Goal: Transaction & Acquisition: Purchase product/service

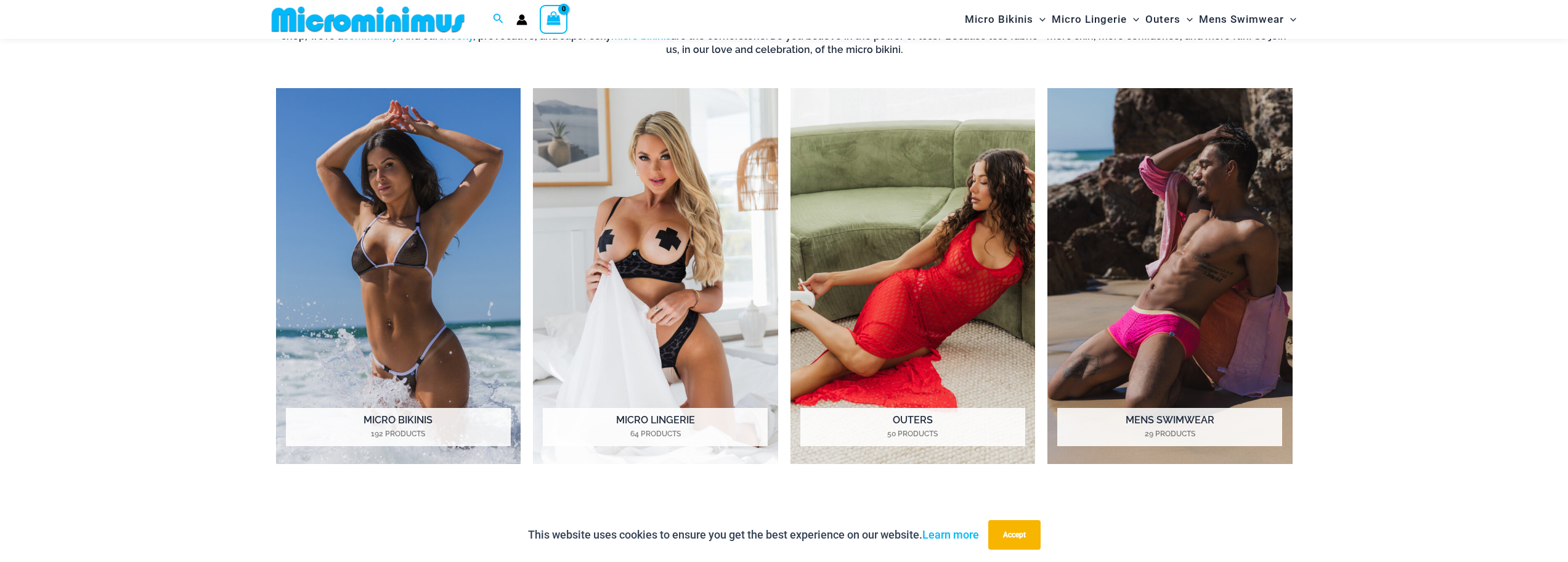
scroll to position [1345, 0]
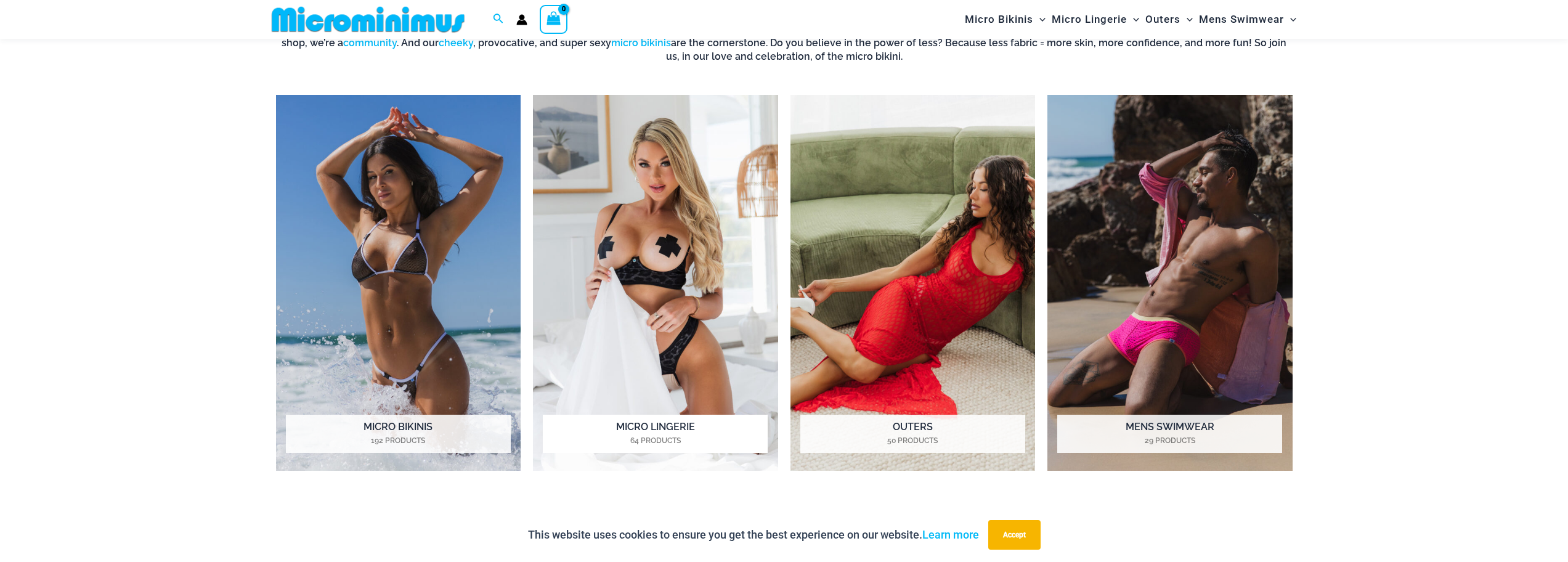
click at [679, 445] on mark "64 Products" at bounding box center [655, 440] width 225 height 11
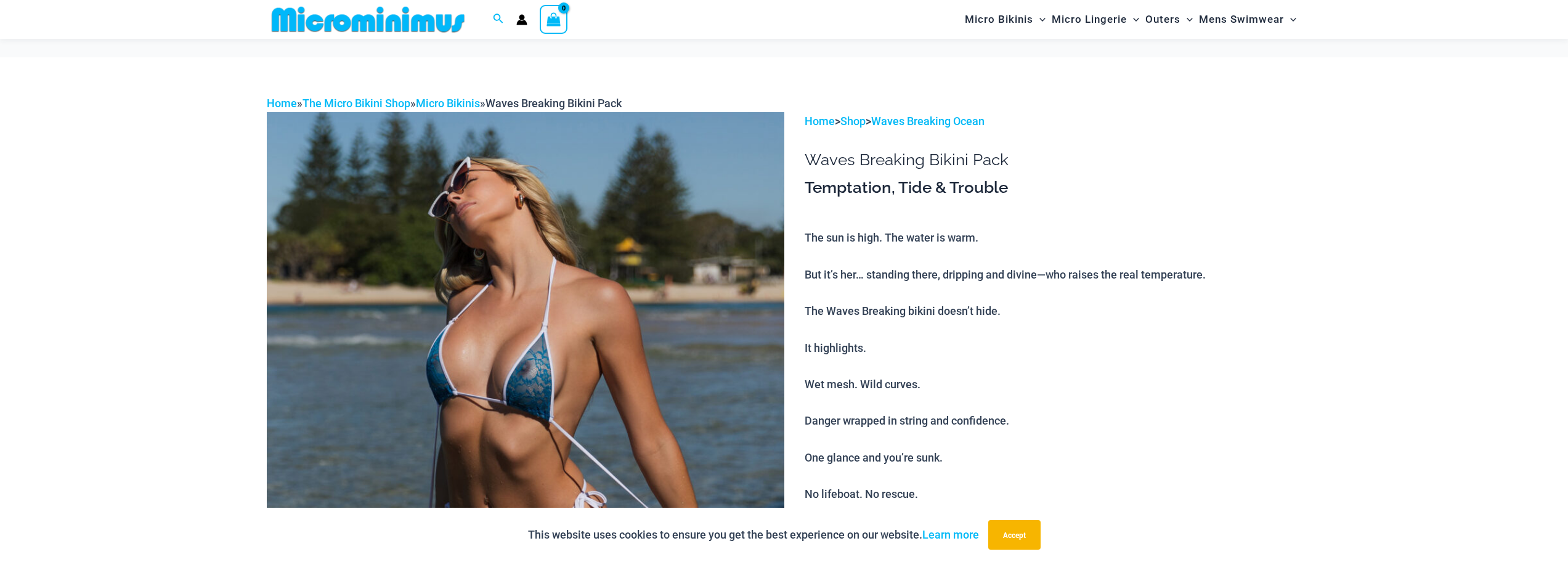
scroll to position [175, 0]
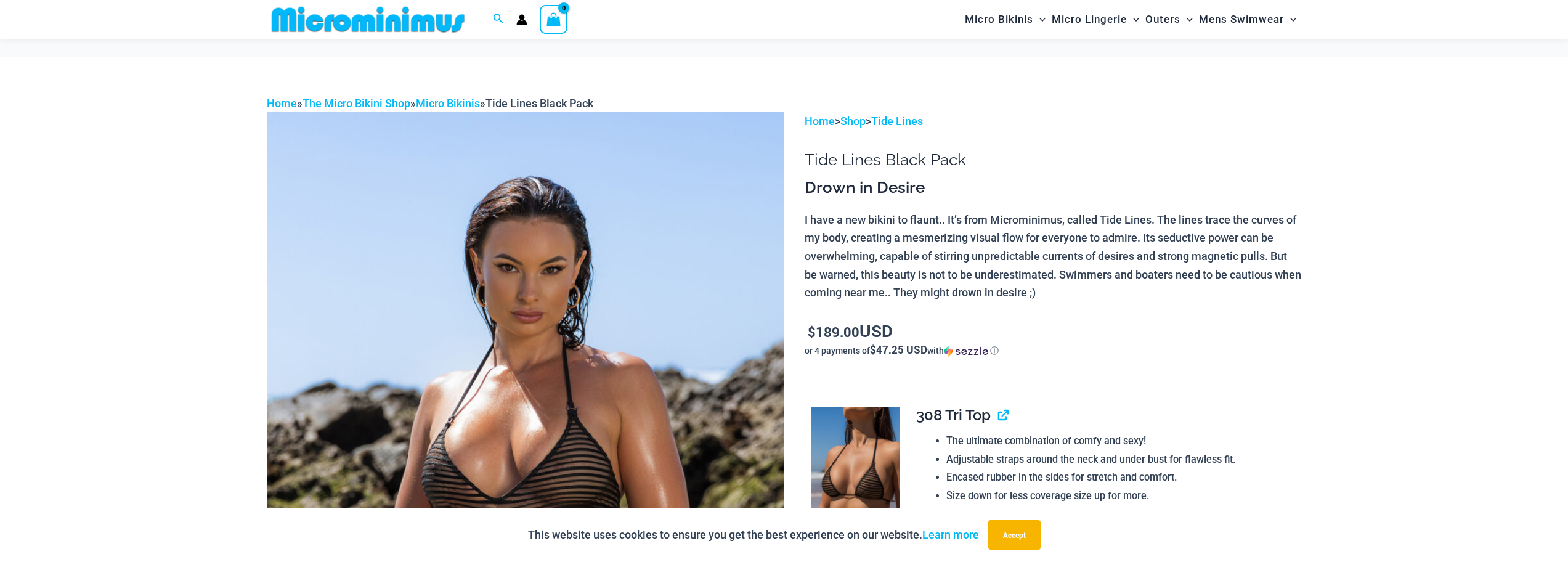
scroll to position [298, 0]
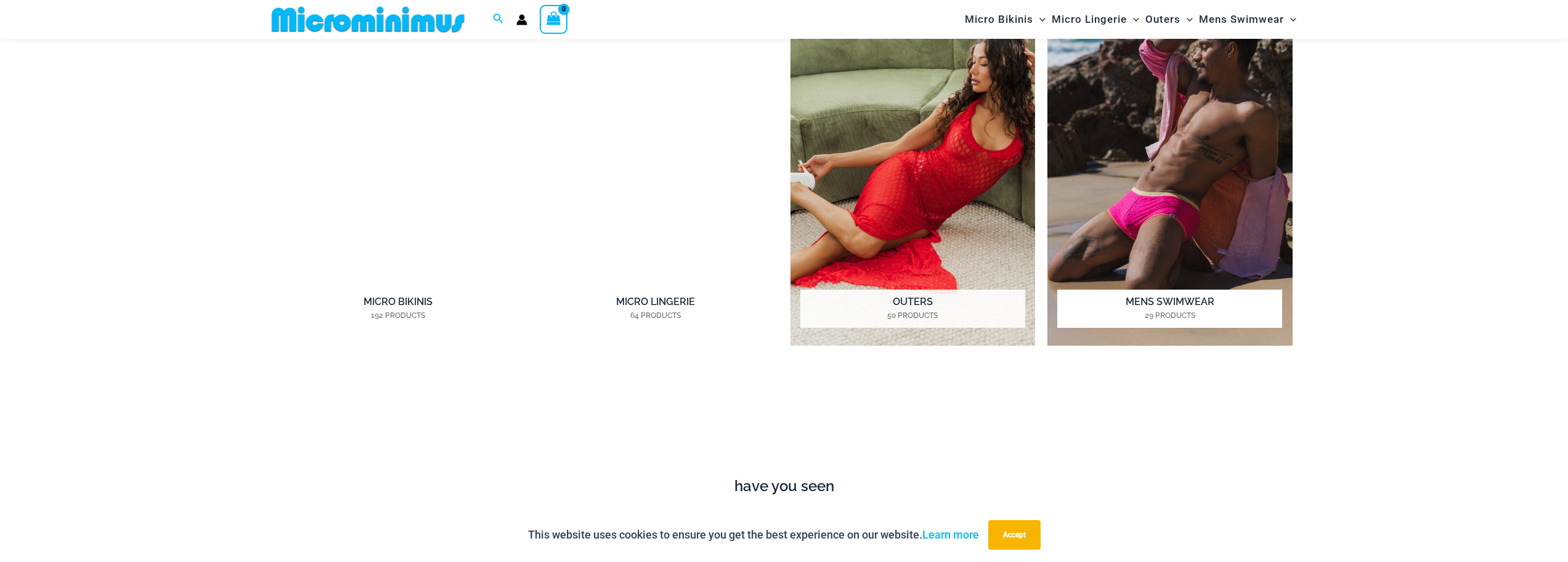
scroll to position [1467, 0]
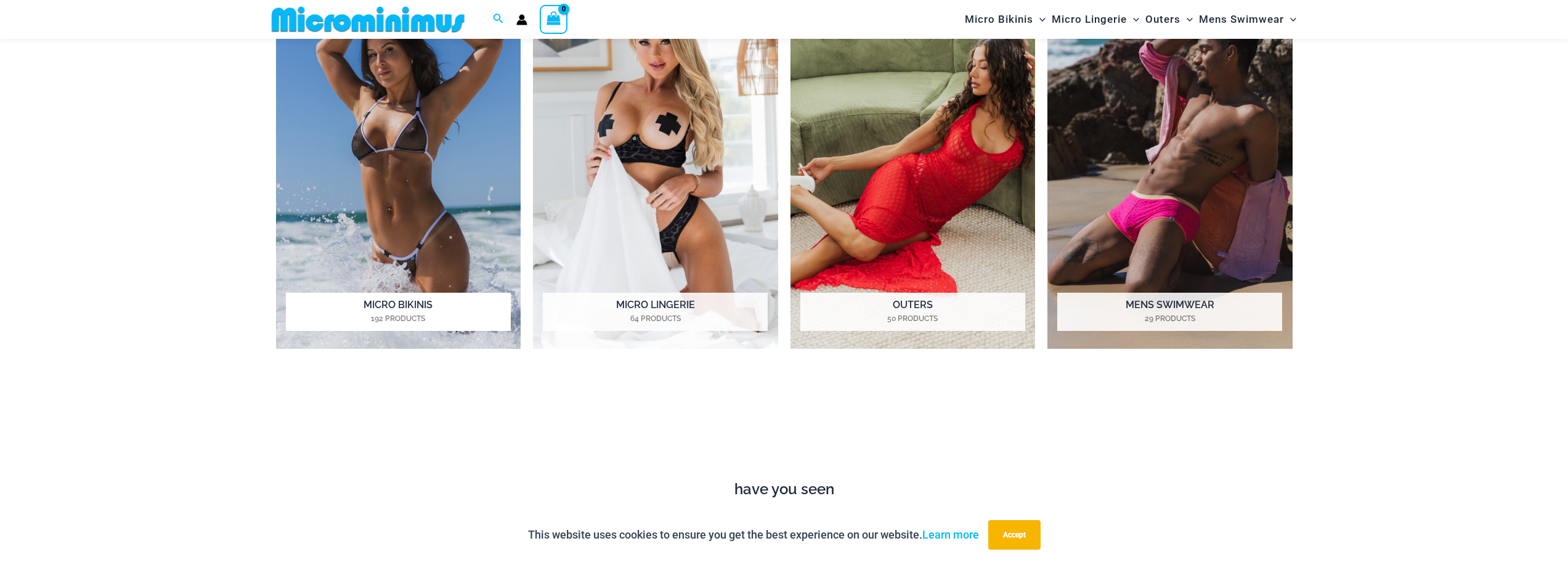
click at [428, 304] on h2 "Micro Bikinis 192 Products" at bounding box center [398, 312] width 225 height 38
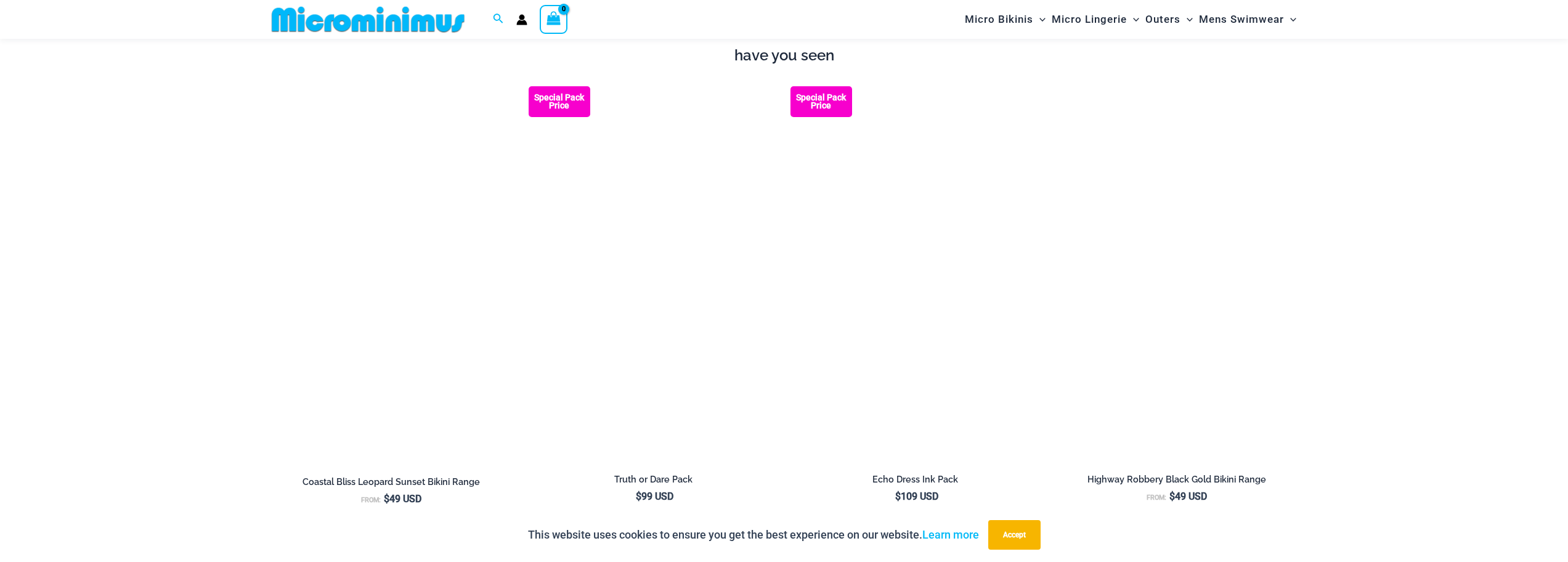
scroll to position [1900, 0]
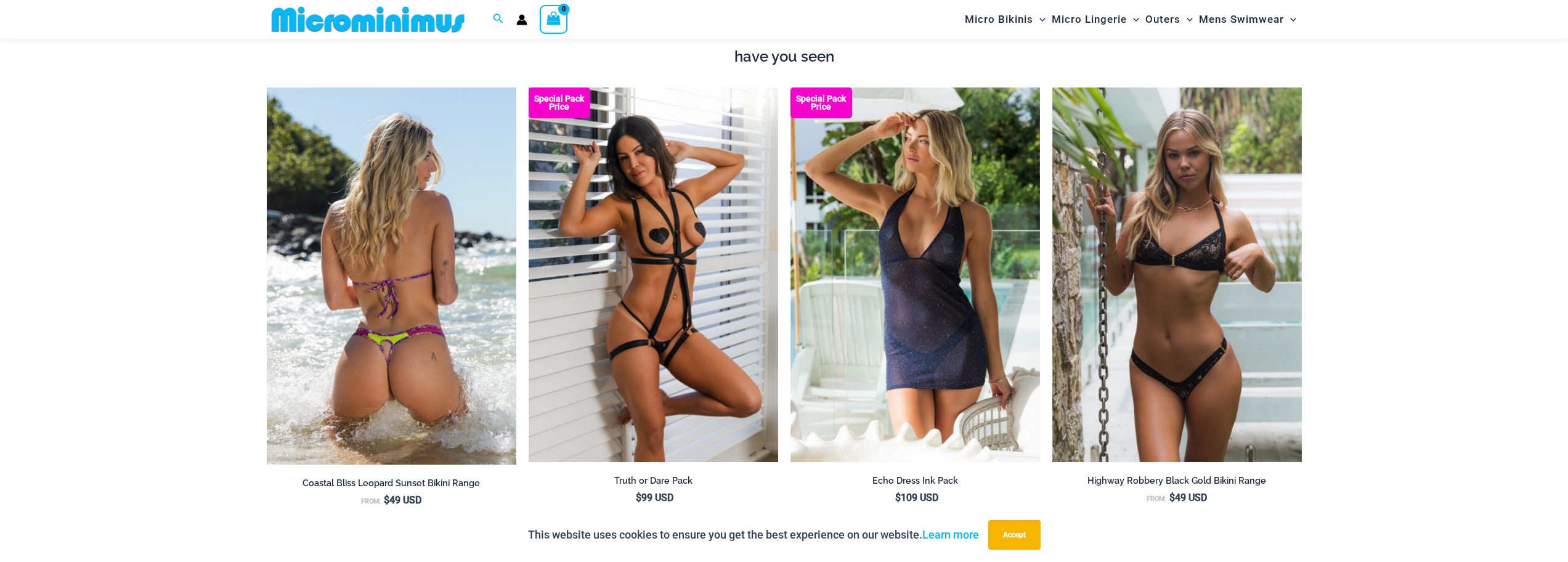
click at [415, 328] on img at bounding box center [392, 276] width 250 height 377
